Goal: Obtain resource: Download file/media

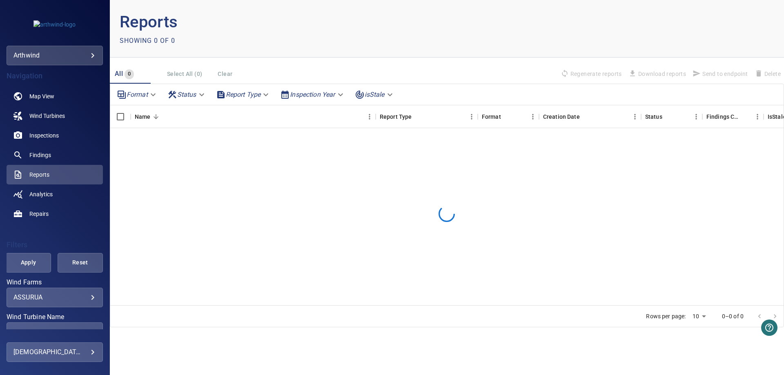
click at [81, 296] on body "**********" at bounding box center [392, 187] width 784 height 375
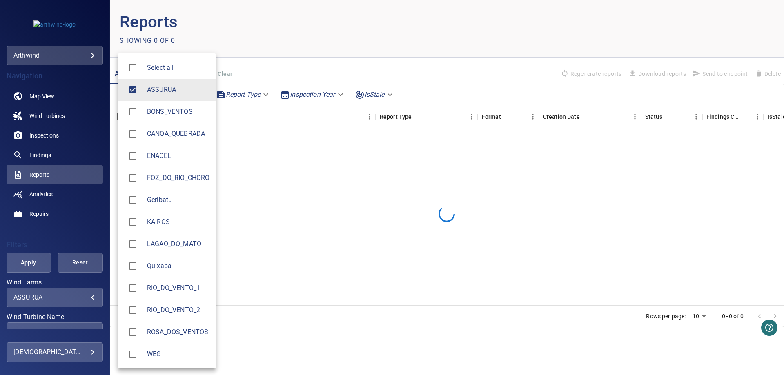
click at [156, 93] on span "ASSURUA" at bounding box center [178, 90] width 63 height 10
click at [162, 174] on span "FOZ_DO_RIO_CHORO" at bounding box center [178, 178] width 63 height 10
type input "**********"
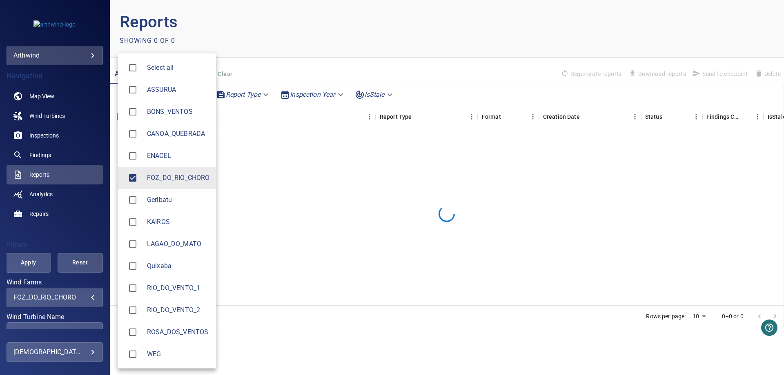
click at [97, 234] on div at bounding box center [392, 187] width 784 height 375
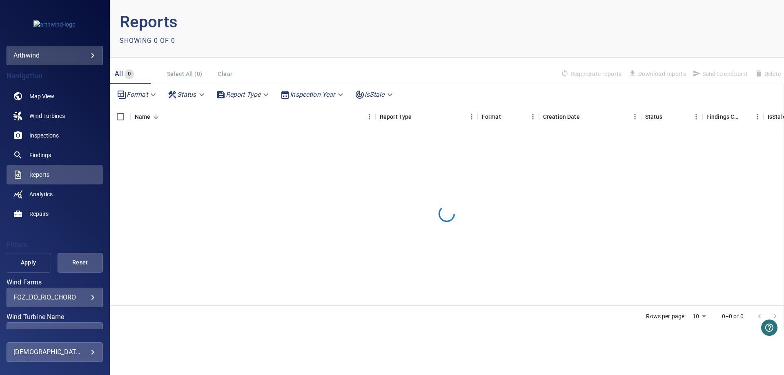
click at [32, 263] on span "Apply" at bounding box center [28, 263] width 25 height 10
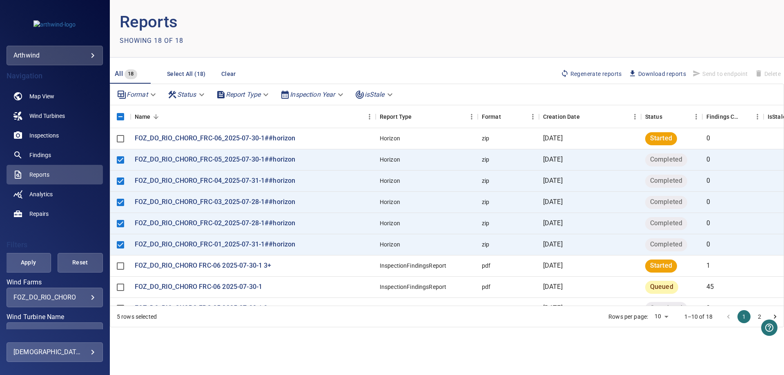
click at [669, 73] on span "Download reports" at bounding box center [658, 73] width 58 height 9
click at [238, 243] on p "FOZ_DO_RIO_CHORO_FRC-01_2025-07-31-1##horizon" at bounding box center [215, 244] width 161 height 9
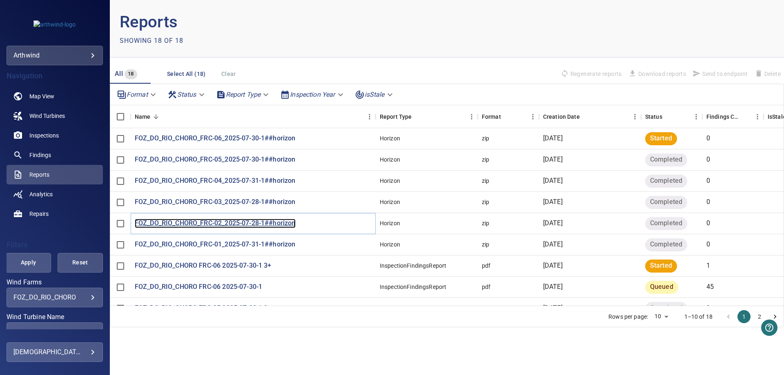
click at [163, 224] on p "FOZ_DO_RIO_CHORO_FRC-02_2025-07-28-1##horizon" at bounding box center [215, 223] width 161 height 9
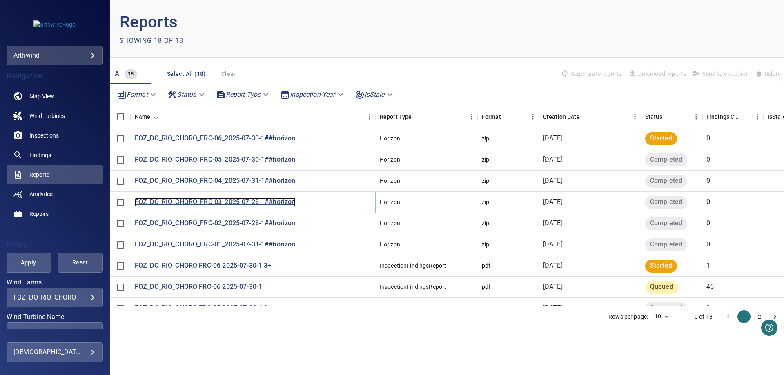
click at [175, 202] on p "FOZ_DO_RIO_CHORO_FRC-03_2025-07-28-1##horizon" at bounding box center [215, 202] width 161 height 9
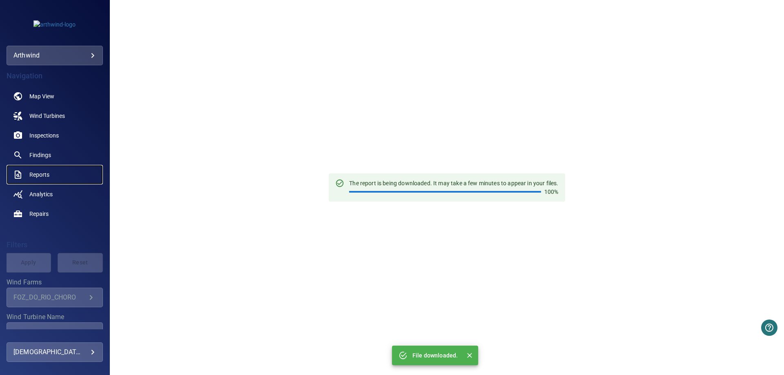
click at [48, 174] on span "Reports" at bounding box center [39, 175] width 20 height 8
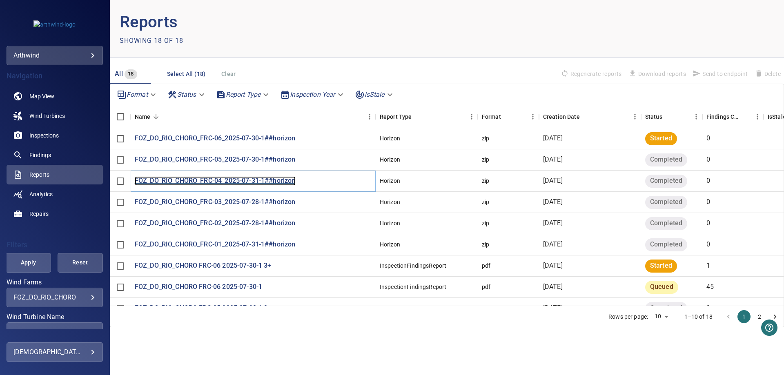
click at [173, 181] on p "FOZ_DO_RIO_CHORO_FRC-04_2025-07-31-1##horizon" at bounding box center [215, 181] width 161 height 9
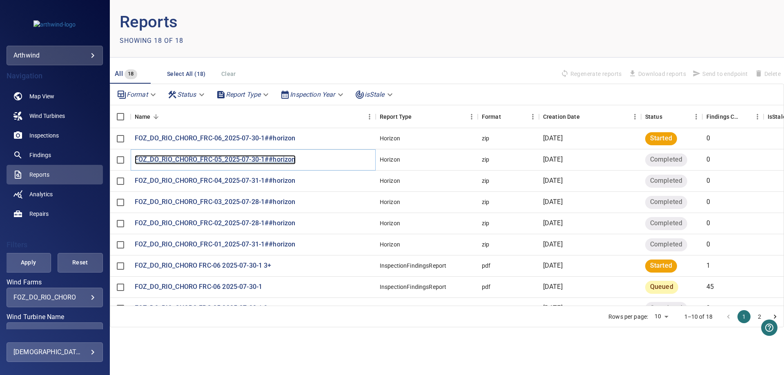
click at [219, 158] on p "FOZ_DO_RIO_CHORO_FRC-05_2025-07-30-1##horizon" at bounding box center [215, 159] width 161 height 9
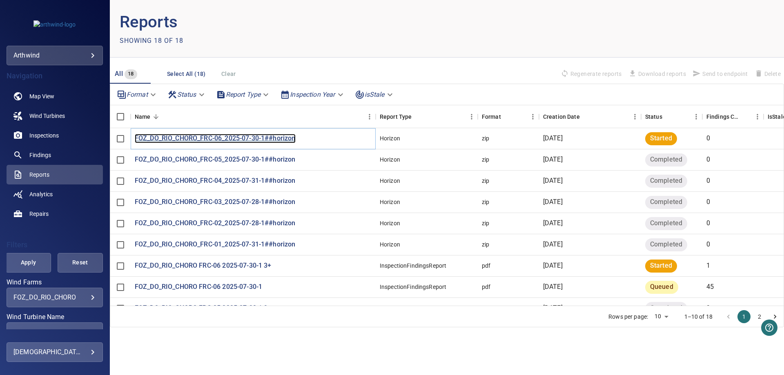
click at [182, 136] on p "FOZ_DO_RIO_CHORO_FRC-06_2025-07-30-1##horizon" at bounding box center [215, 138] width 161 height 9
